Goal: Navigation & Orientation: Find specific page/section

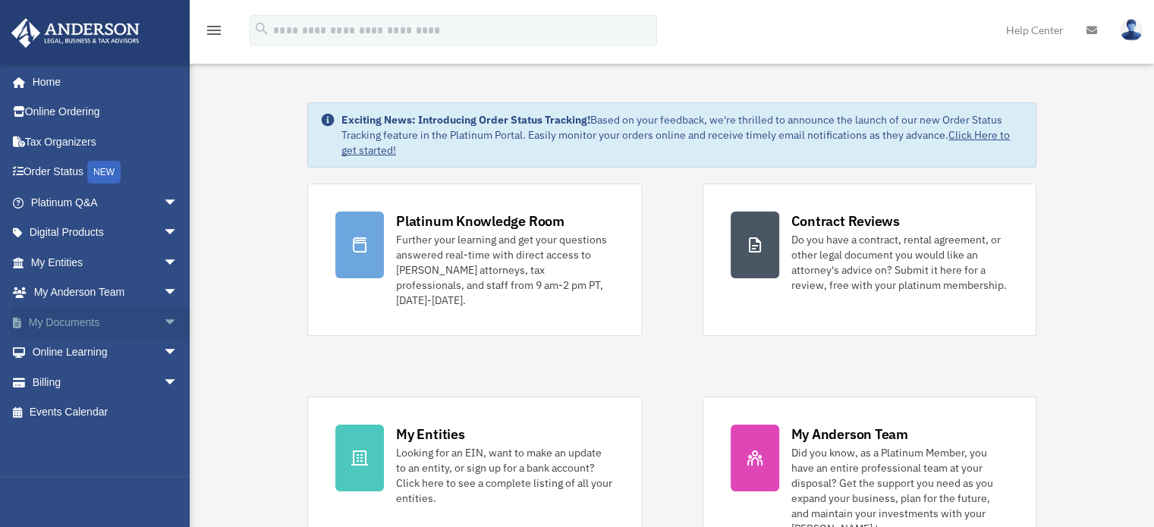
click at [163, 321] on span "arrow_drop_down" at bounding box center [178, 322] width 30 height 31
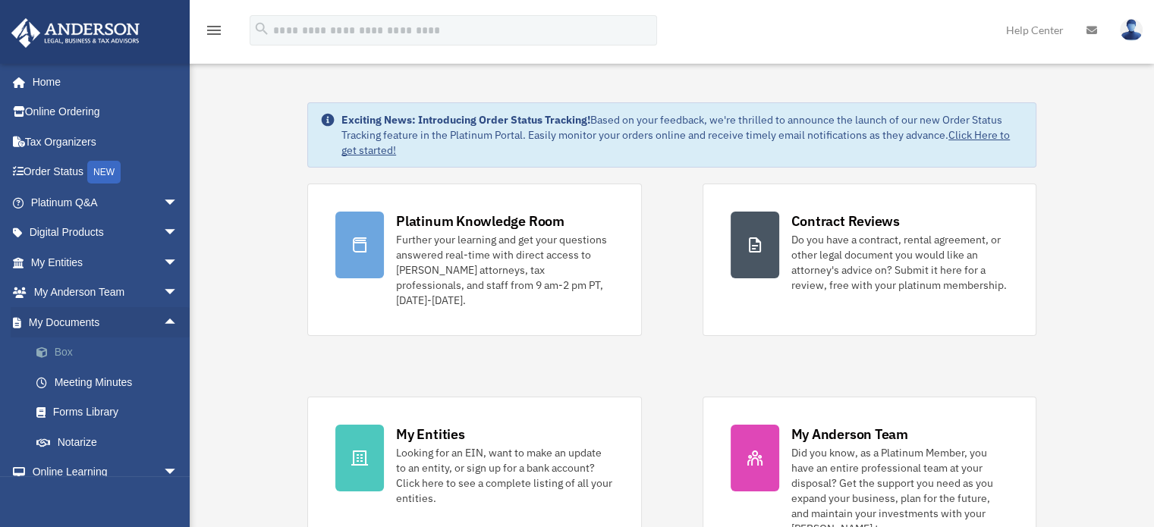
click at [68, 351] on link "Box" at bounding box center [111, 353] width 180 height 30
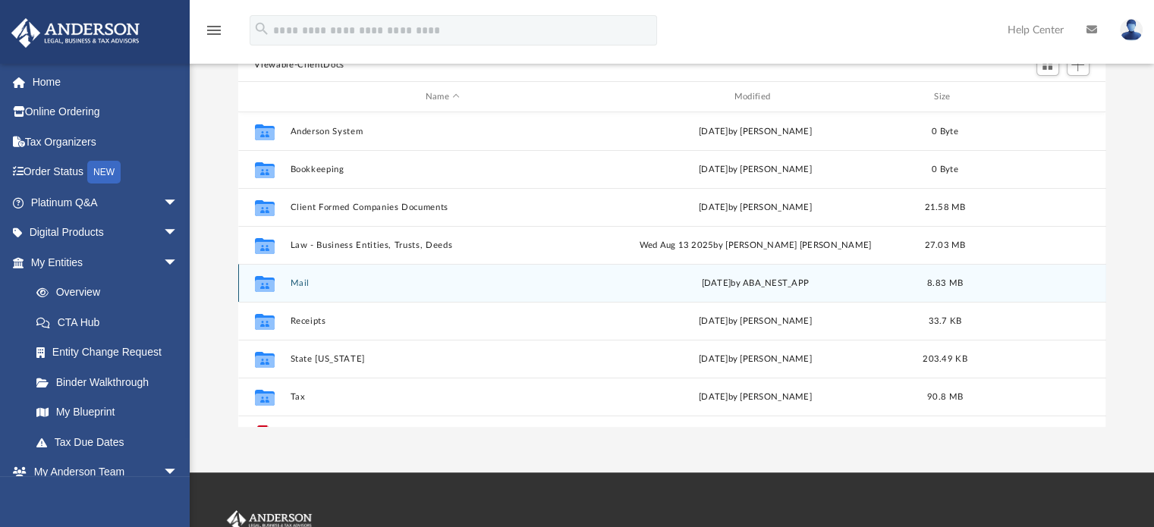
click at [713, 281] on span "yesterday" at bounding box center [716, 283] width 30 height 8
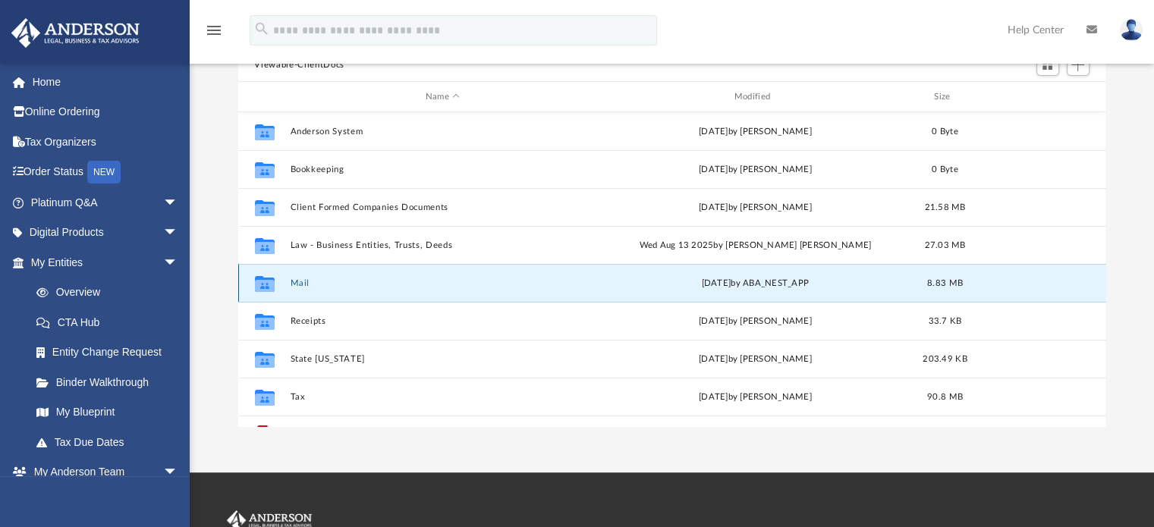
click at [303, 283] on button "Mail" at bounding box center [443, 283] width 306 height 10
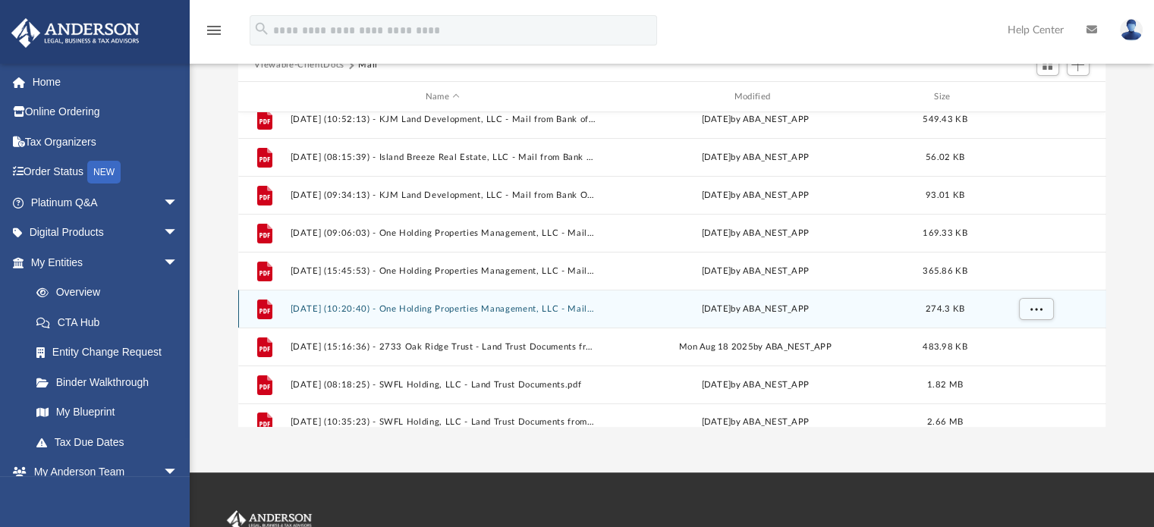
scroll to position [103, 0]
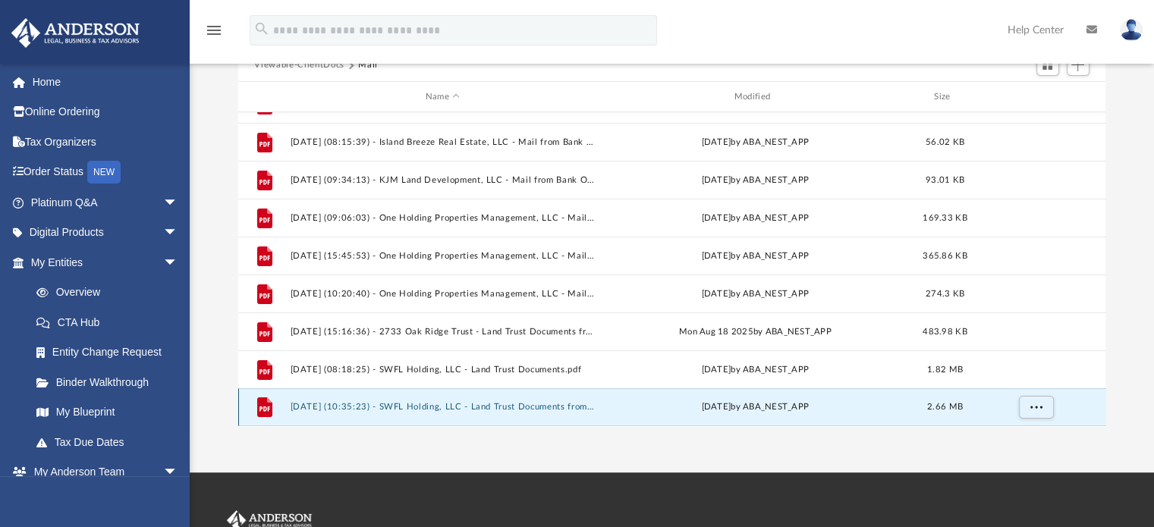
click at [512, 406] on button "2025.09.02 (10:35:23) - SWFL Holding, LLC - Land Trust Documents from Matthew H…" at bounding box center [443, 408] width 306 height 10
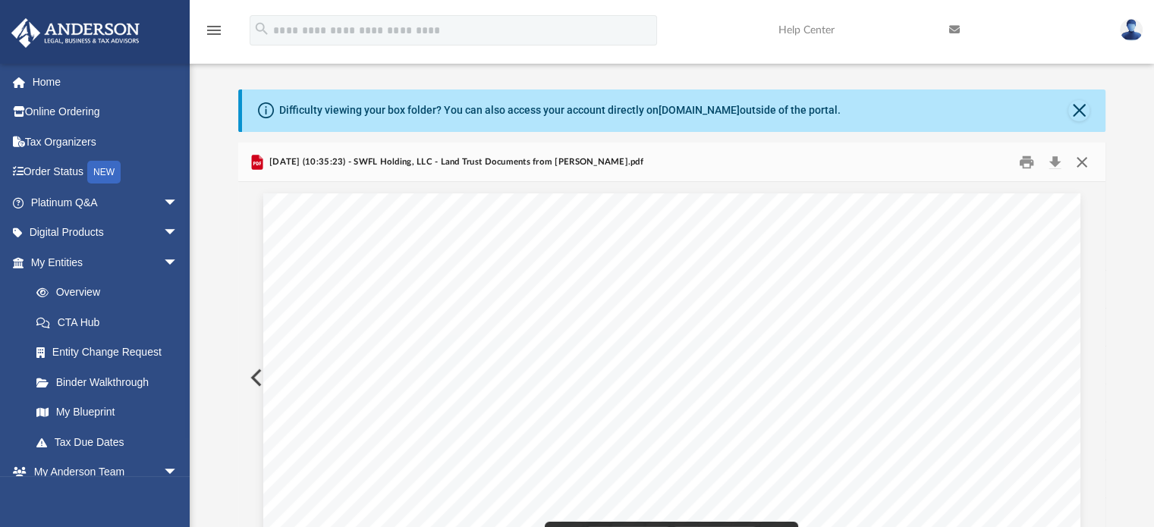
scroll to position [0, 0]
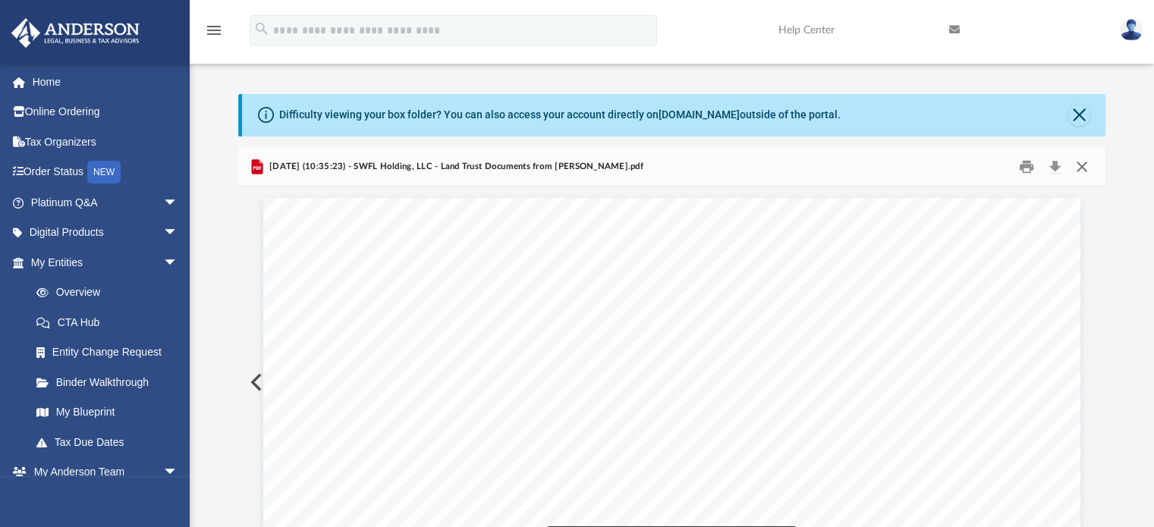
click at [1085, 166] on button "Close" at bounding box center [1081, 167] width 27 height 24
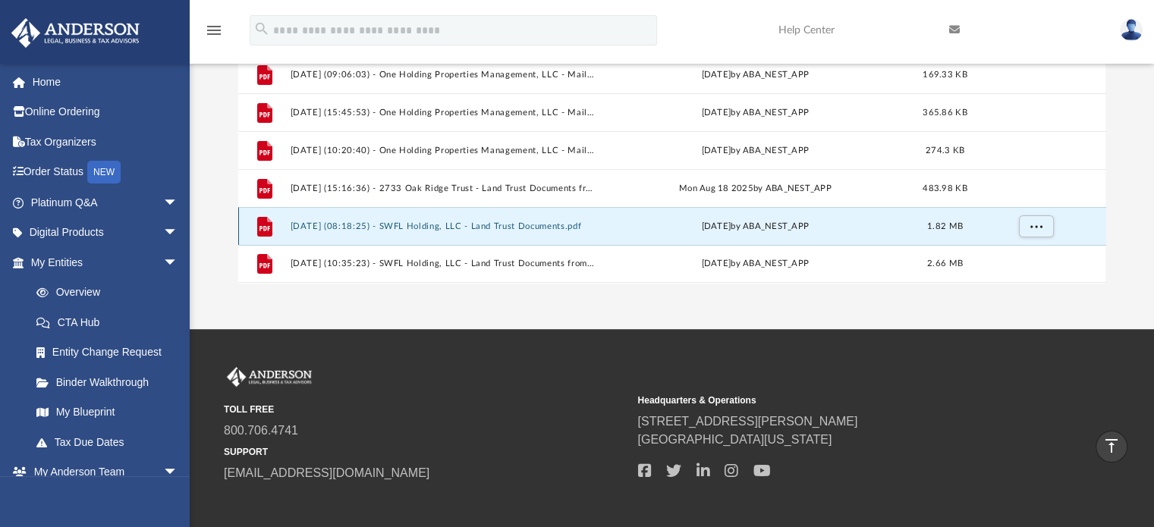
click at [527, 223] on button "2025.08.29 (08:18:25) - SWFL Holding, LLC - Land Trust Documents.pdf" at bounding box center [443, 226] width 306 height 10
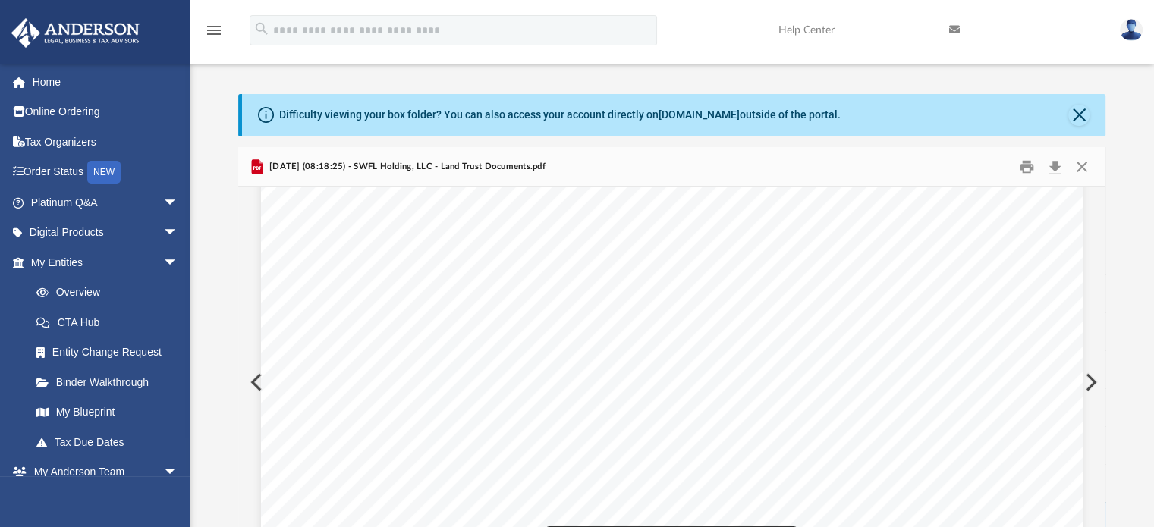
scroll to position [3248, 0]
click at [1083, 164] on button "Close" at bounding box center [1081, 167] width 27 height 24
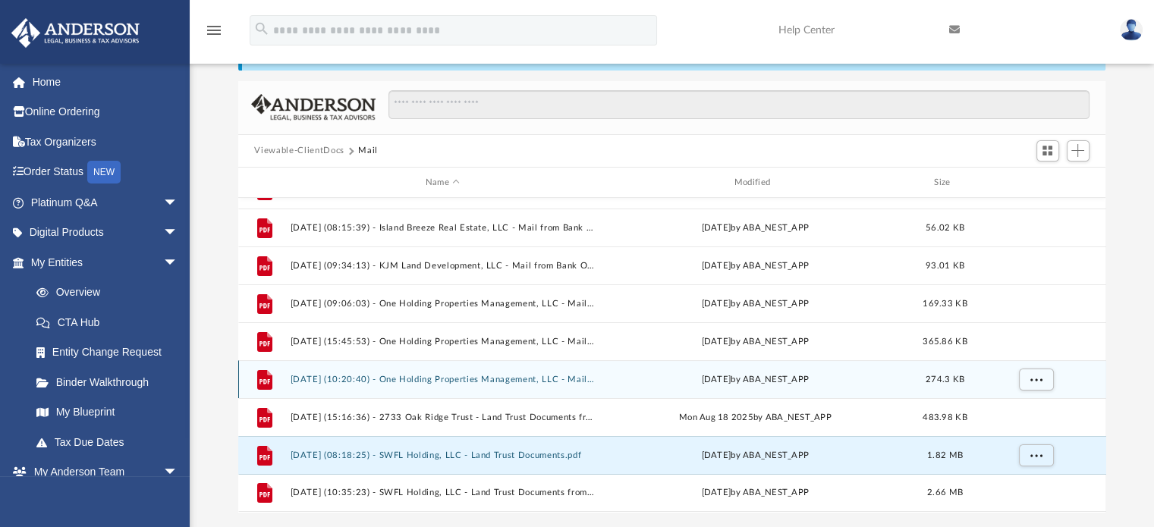
scroll to position [164, 0]
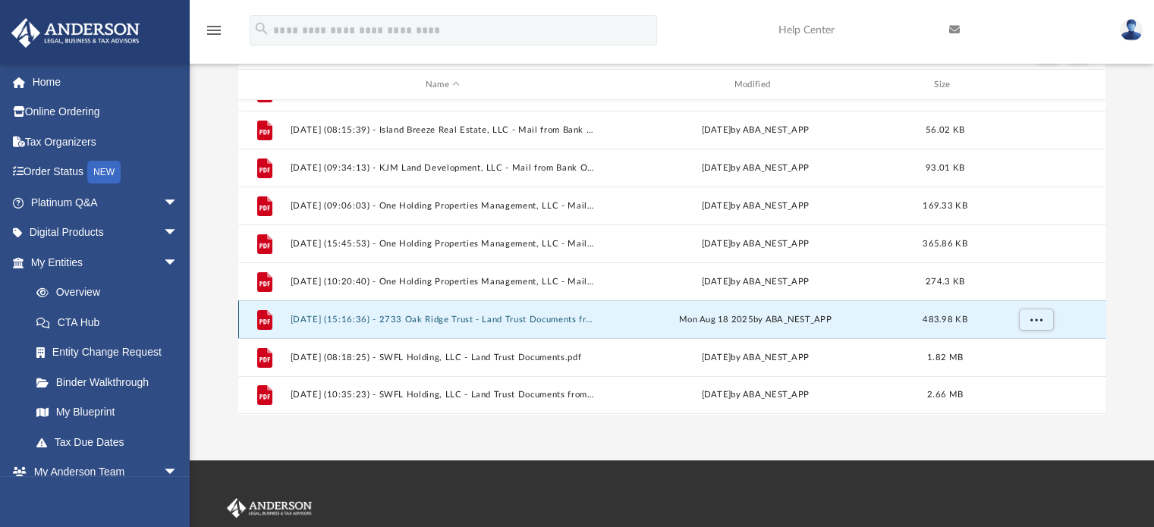
click at [517, 318] on button "2025.08.18 (15:16:36) - 2733 Oak Ridge Trust - Land Trust Documents from City o…" at bounding box center [443, 320] width 306 height 10
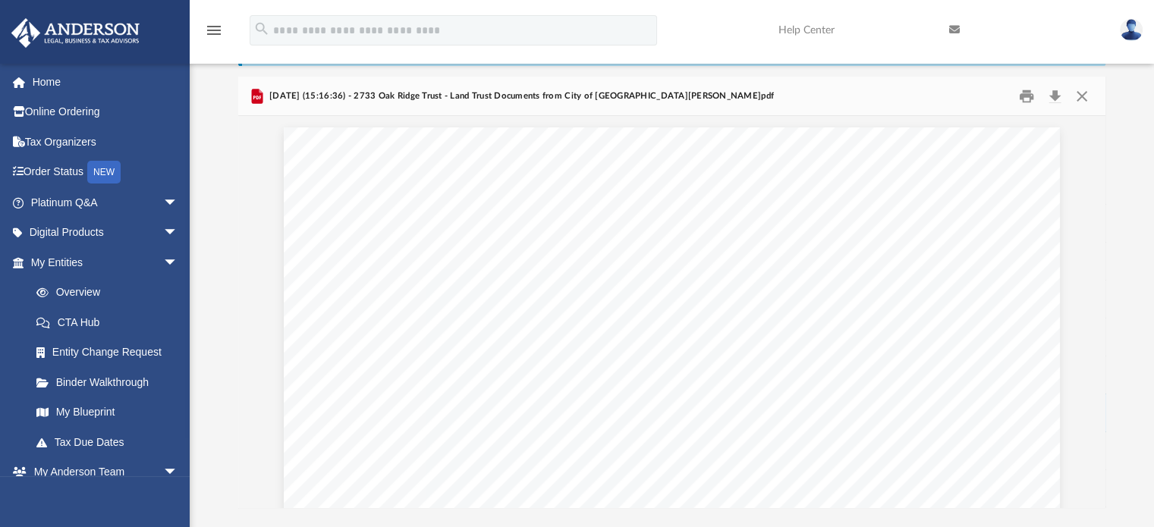
scroll to position [0, 0]
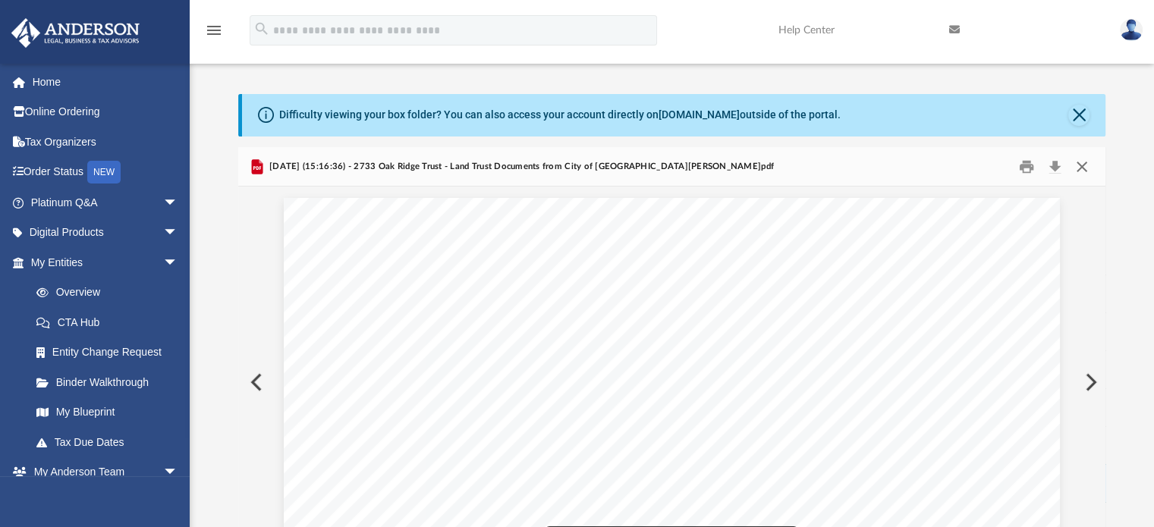
click at [1084, 165] on button "Close" at bounding box center [1081, 167] width 27 height 24
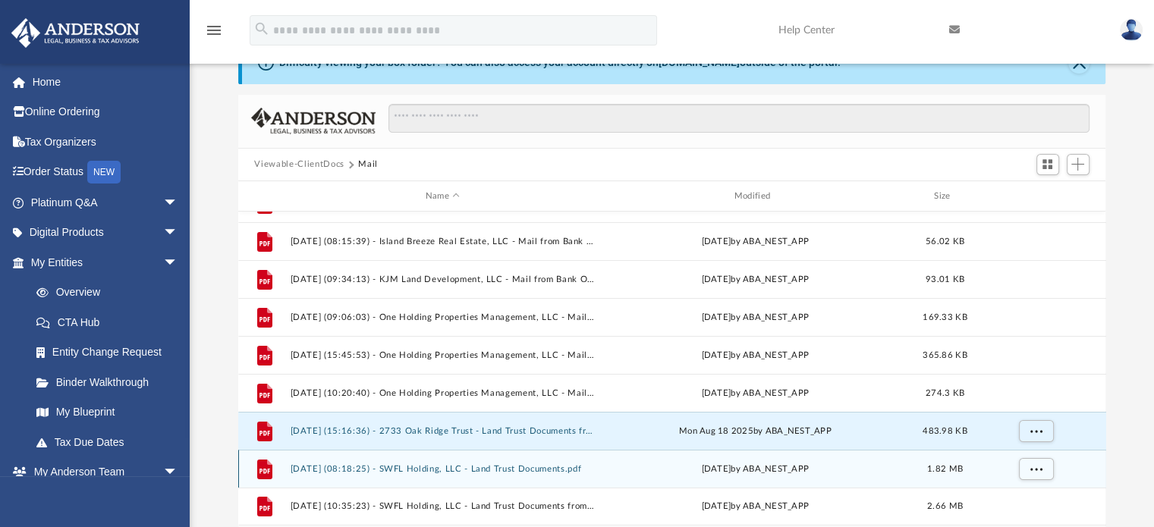
scroll to position [76, 0]
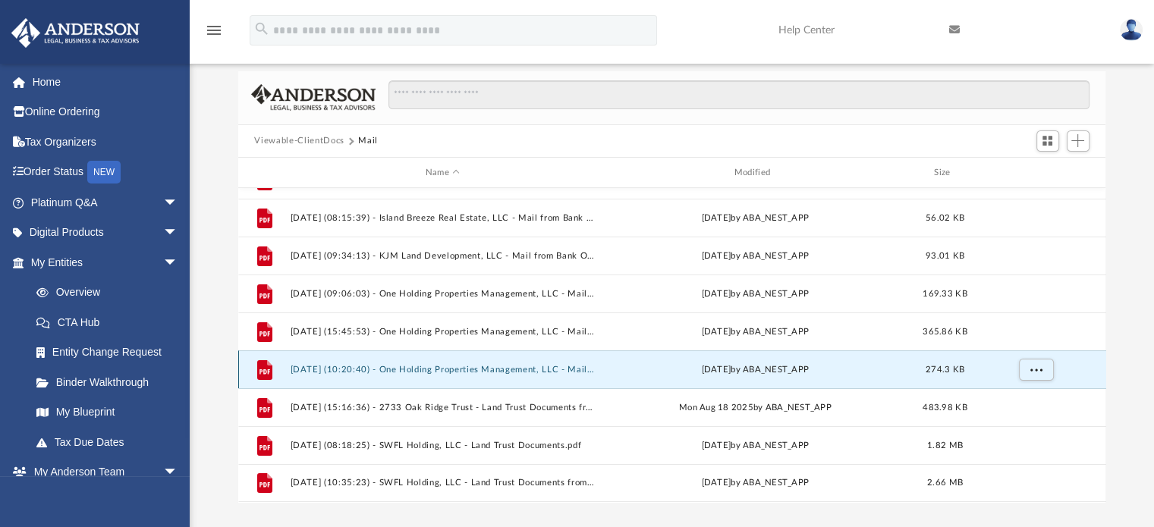
click at [552, 371] on button "2025.08.15 (10:20:40) - One Holding Properties Management, LLC - Mail from Bank…" at bounding box center [443, 370] width 306 height 10
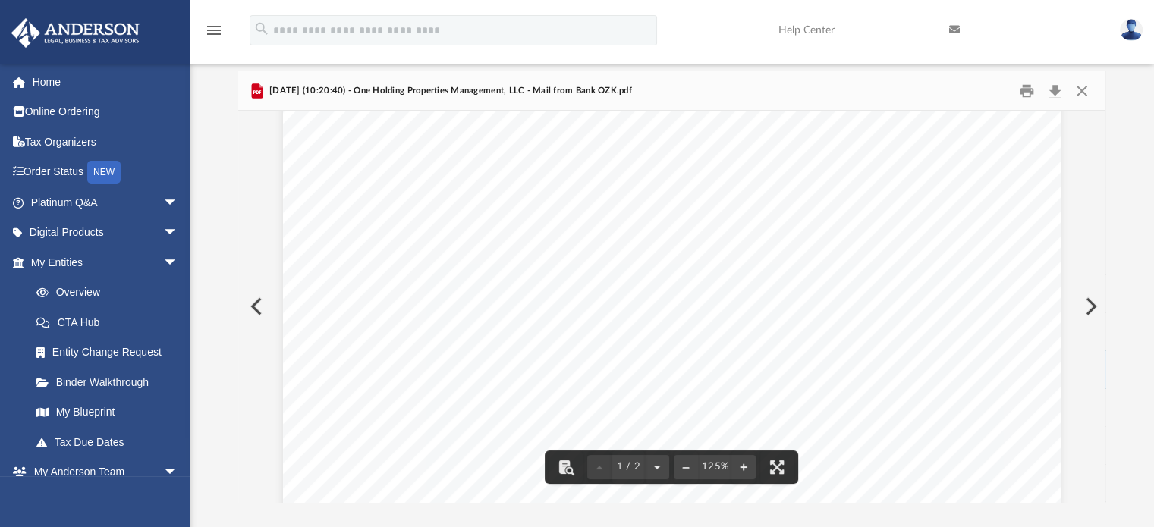
scroll to position [0, 0]
click at [1077, 88] on button "Close" at bounding box center [1081, 91] width 27 height 24
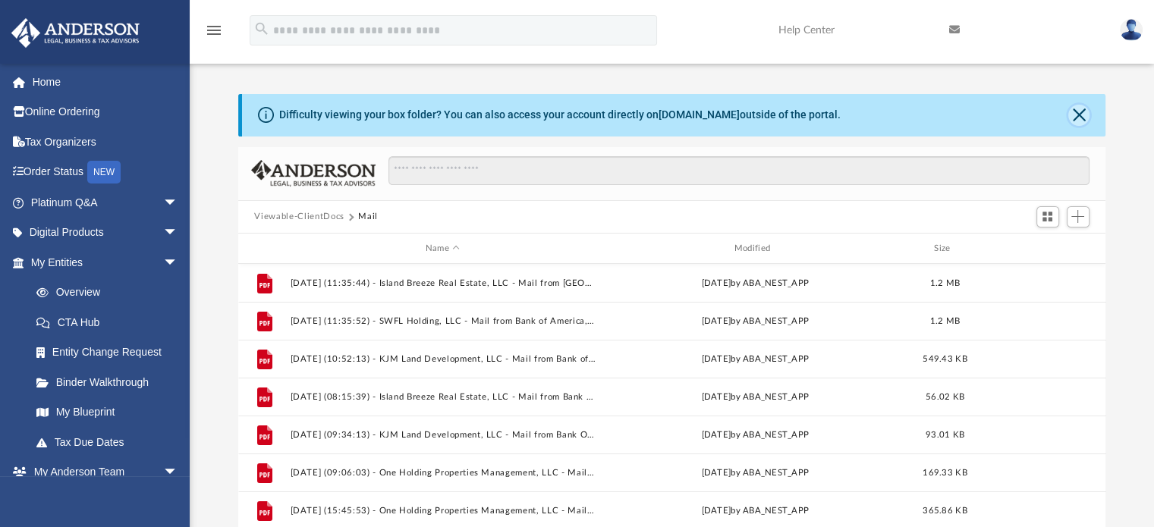
click at [1083, 118] on button "Close" at bounding box center [1078, 115] width 21 height 21
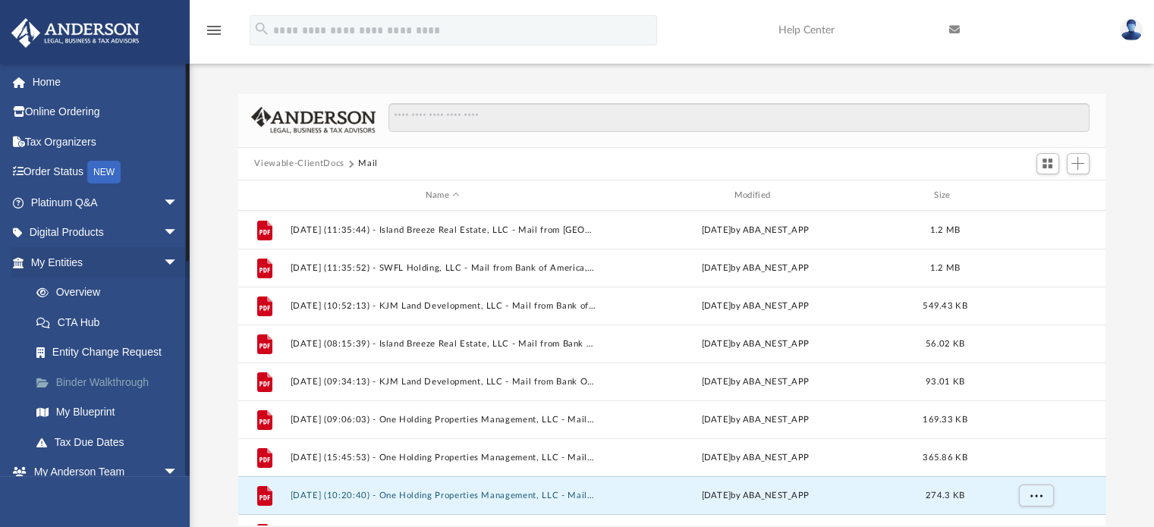
click at [112, 380] on link "Binder Walkthrough" at bounding box center [111, 382] width 180 height 30
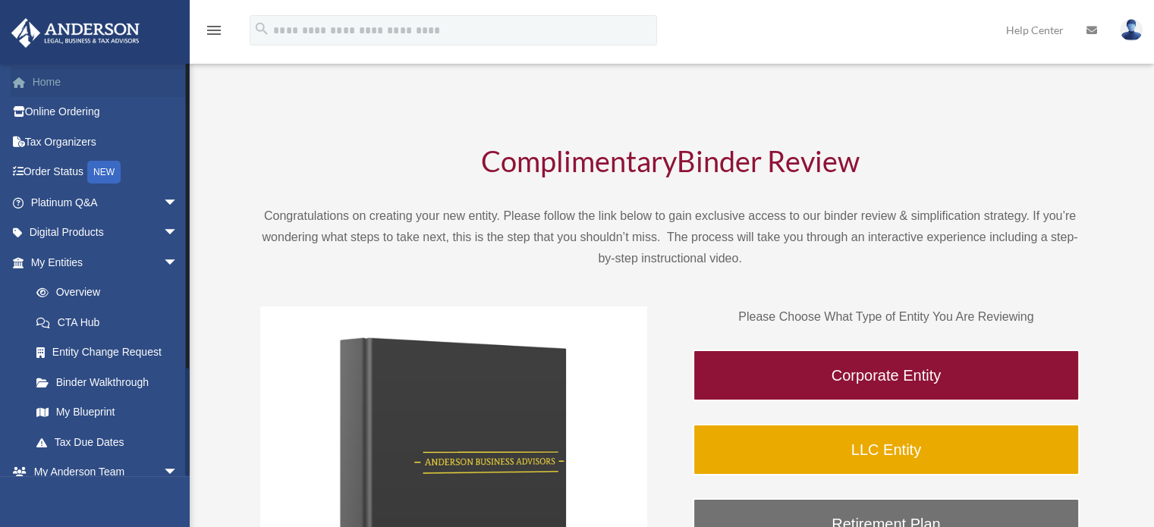
click at [50, 81] on link "Home" at bounding box center [106, 82] width 190 height 30
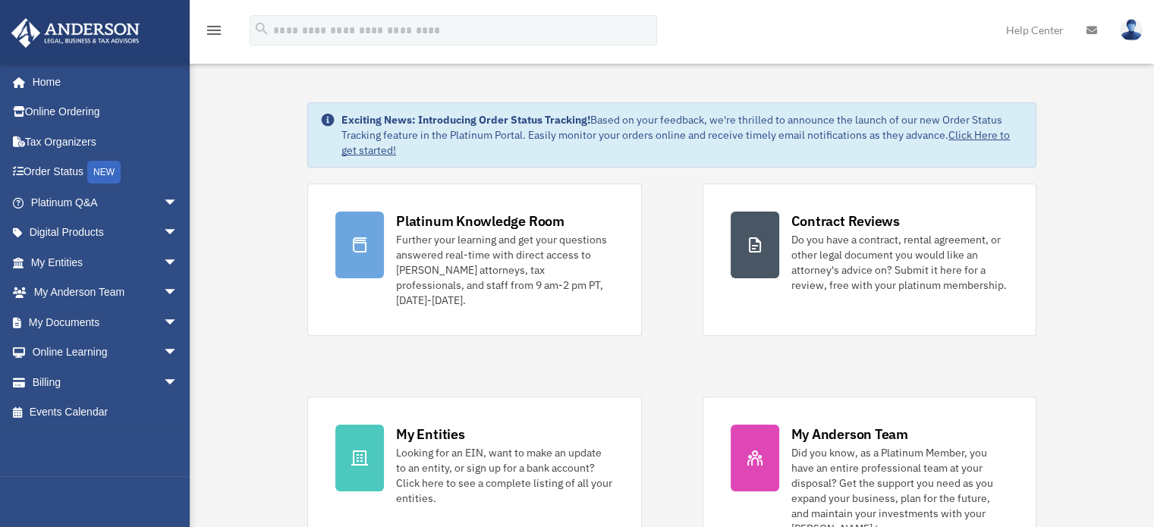
click at [974, 135] on link "Click Here to get started!" at bounding box center [675, 142] width 668 height 29
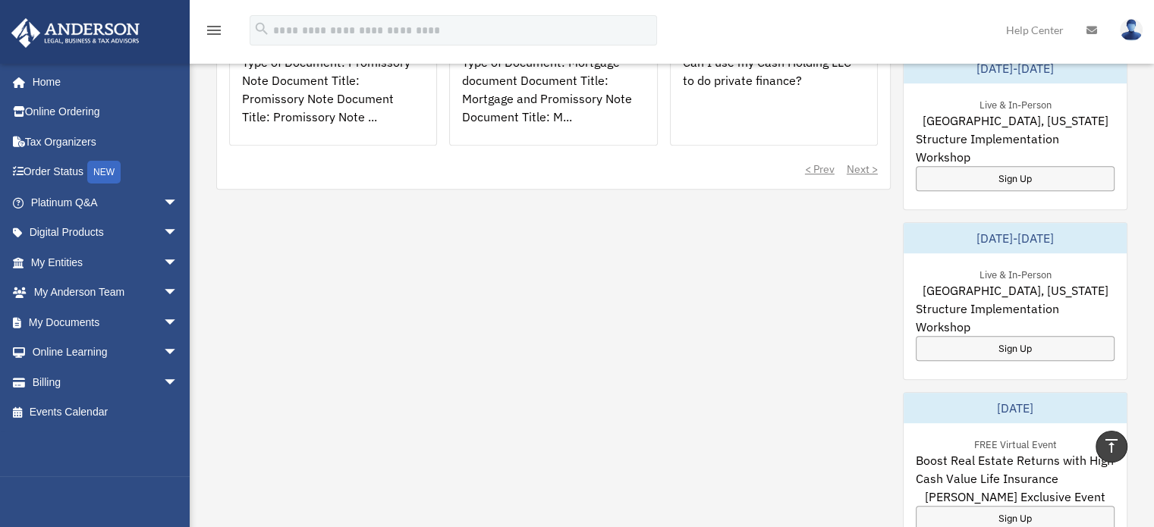
scroll to position [759, 0]
